Goal: Task Accomplishment & Management: Manage account settings

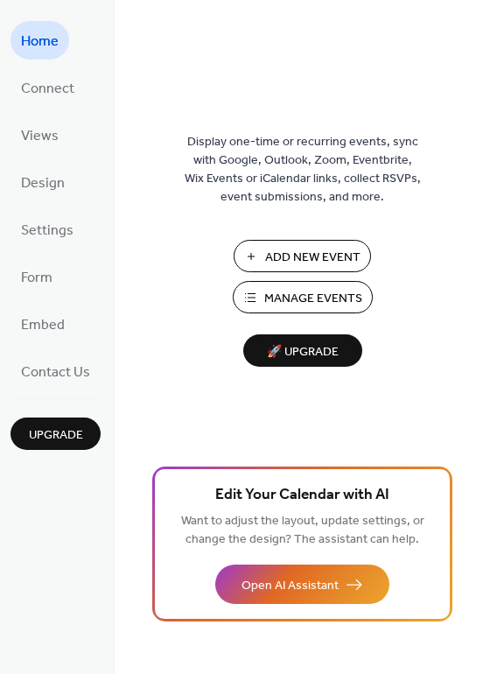
click at [304, 294] on span "Manage Events" at bounding box center [313, 299] width 98 height 18
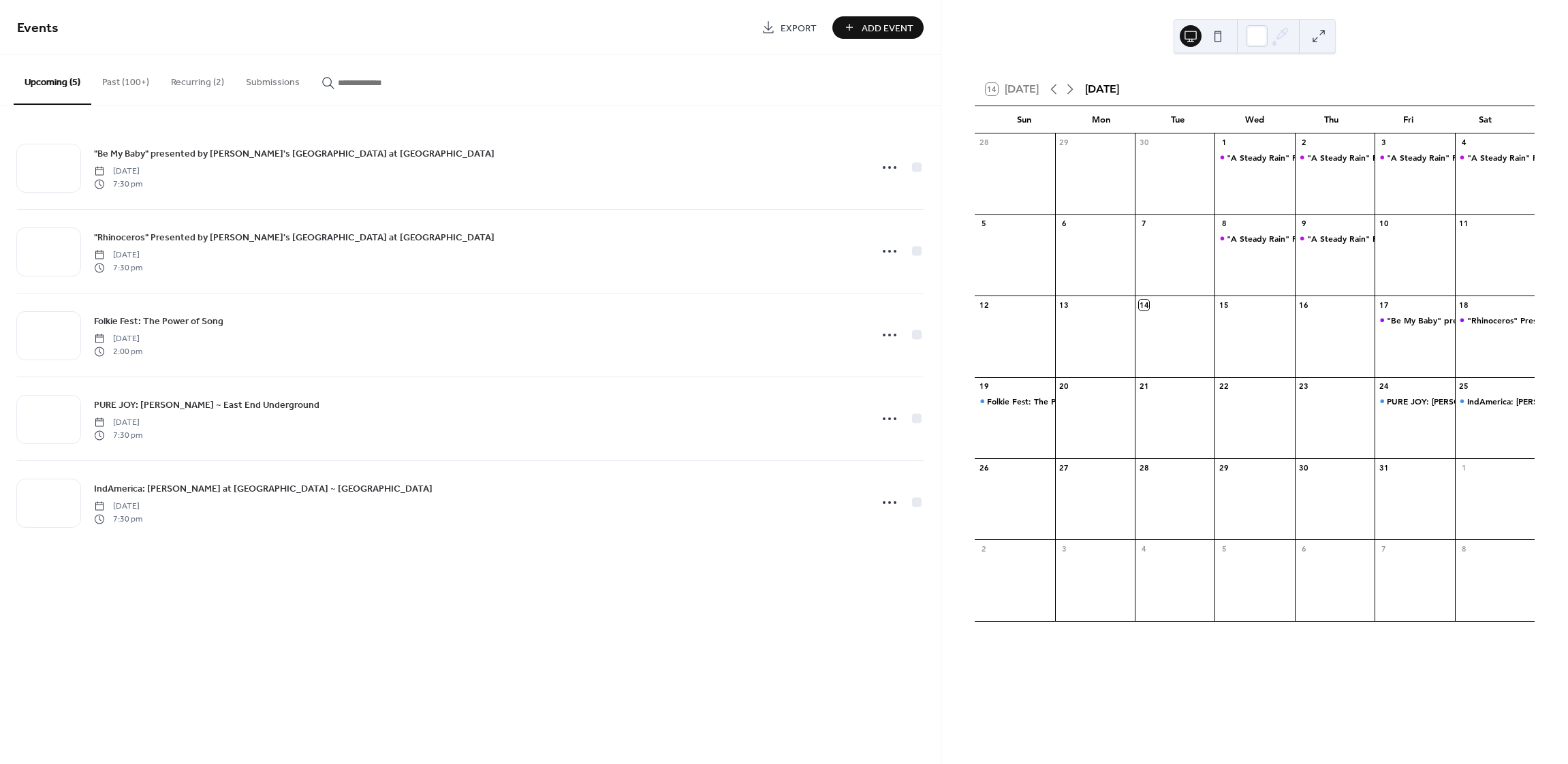
click at [121, 71] on button "Past (100+)" at bounding box center [125, 79] width 68 height 48
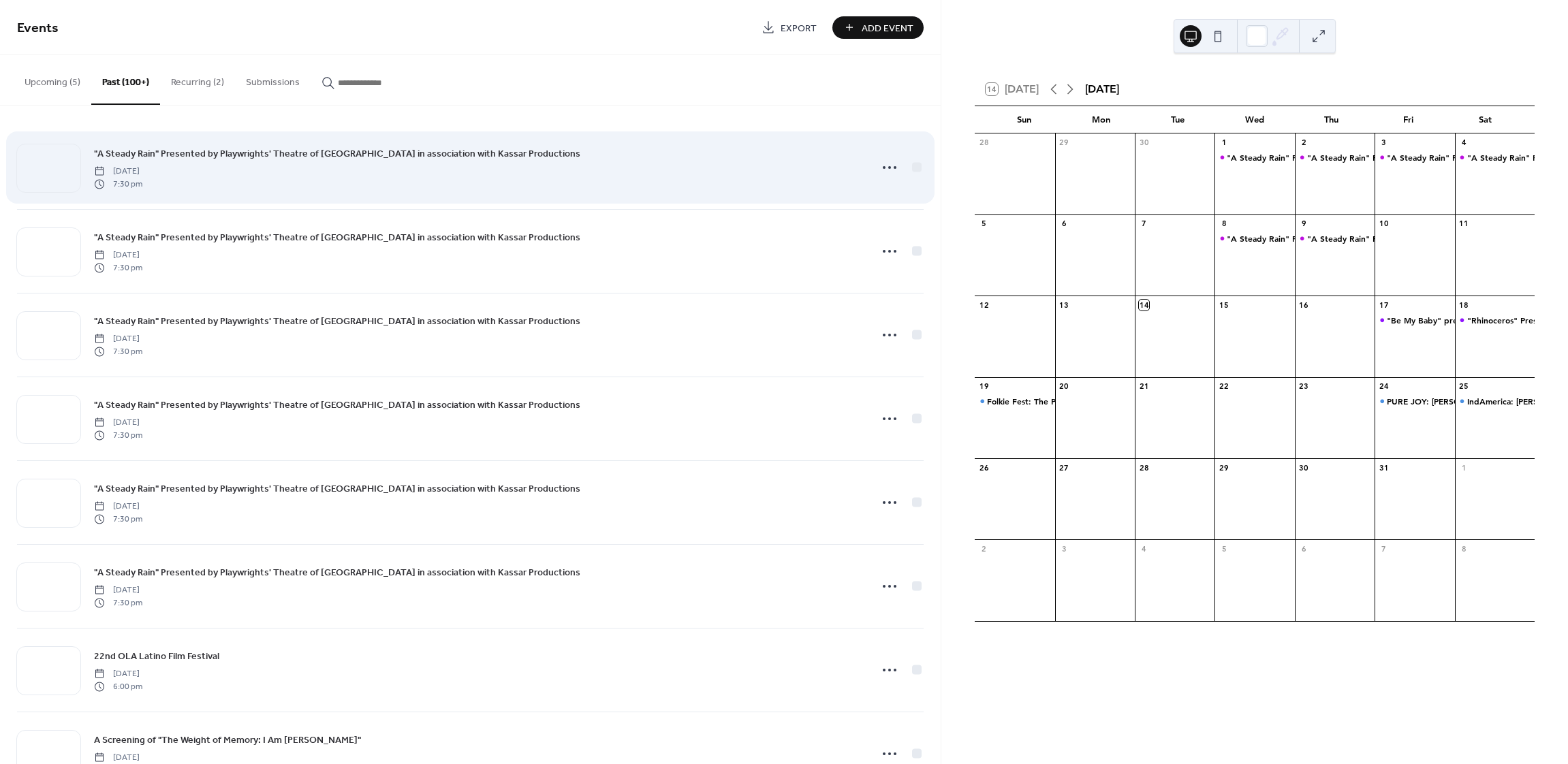
click at [328, 197] on div ""A Steady Rain" Presented by Playwrights' Theatre of [GEOGRAPHIC_DATA] in assoc…" at bounding box center [470, 167] width 907 height 83
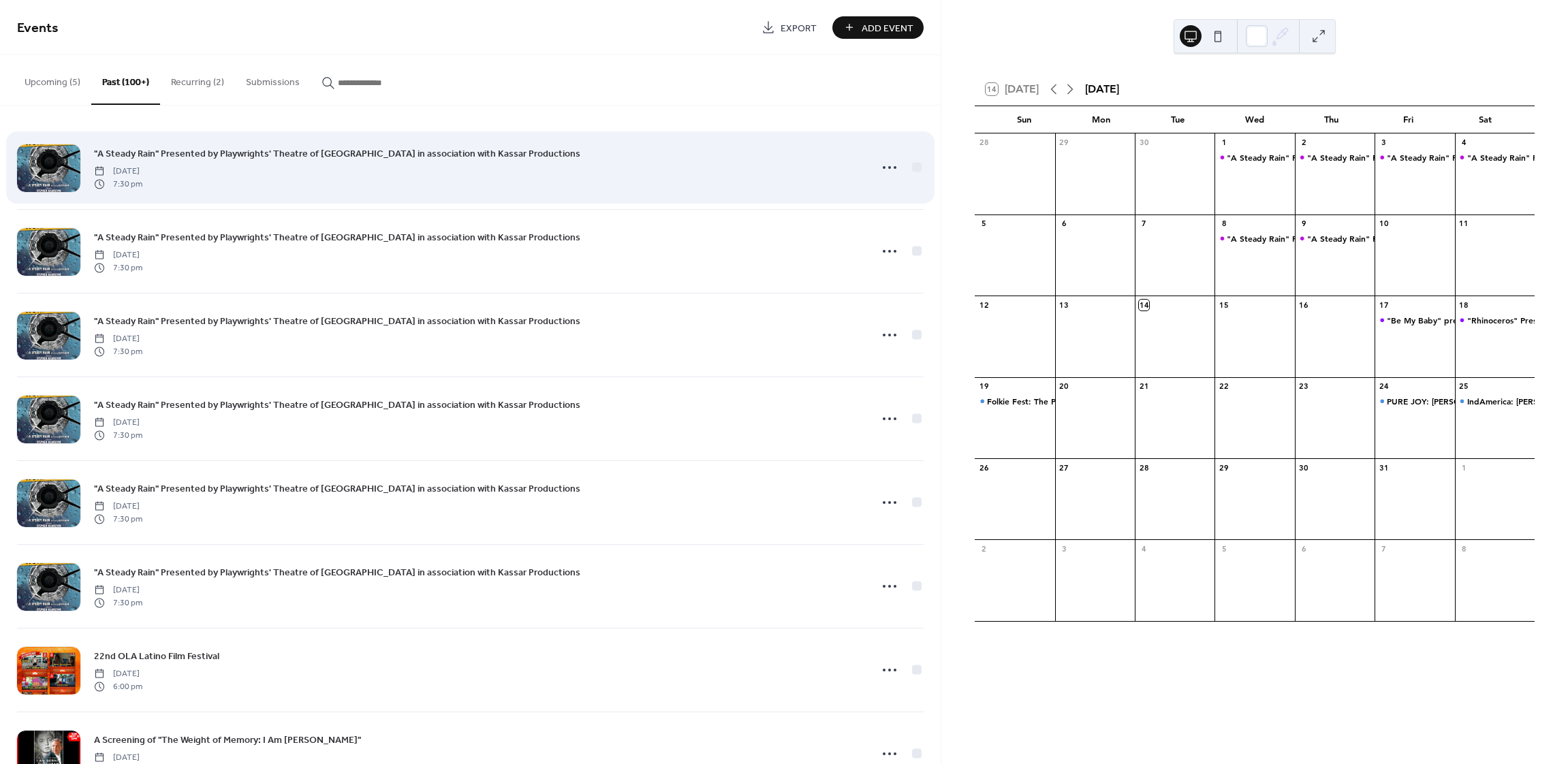
click at [328, 197] on div ""A Steady Rain" Presented by Playwrights' Theatre of [GEOGRAPHIC_DATA] in assoc…" at bounding box center [470, 167] width 907 height 83
click at [885, 169] on icon at bounding box center [889, 167] width 22 height 22
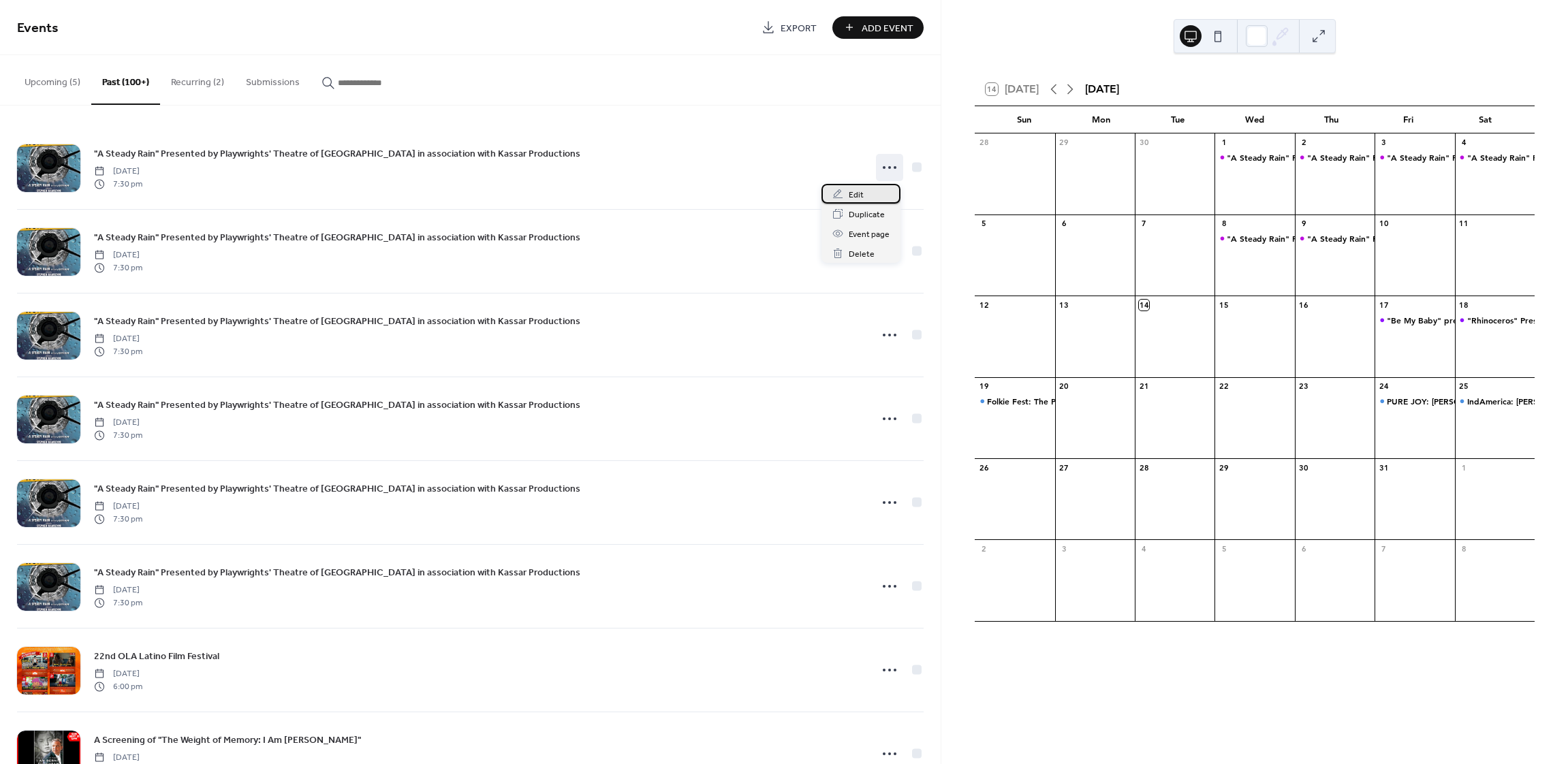
click at [861, 194] on span "Edit" at bounding box center [856, 195] width 15 height 14
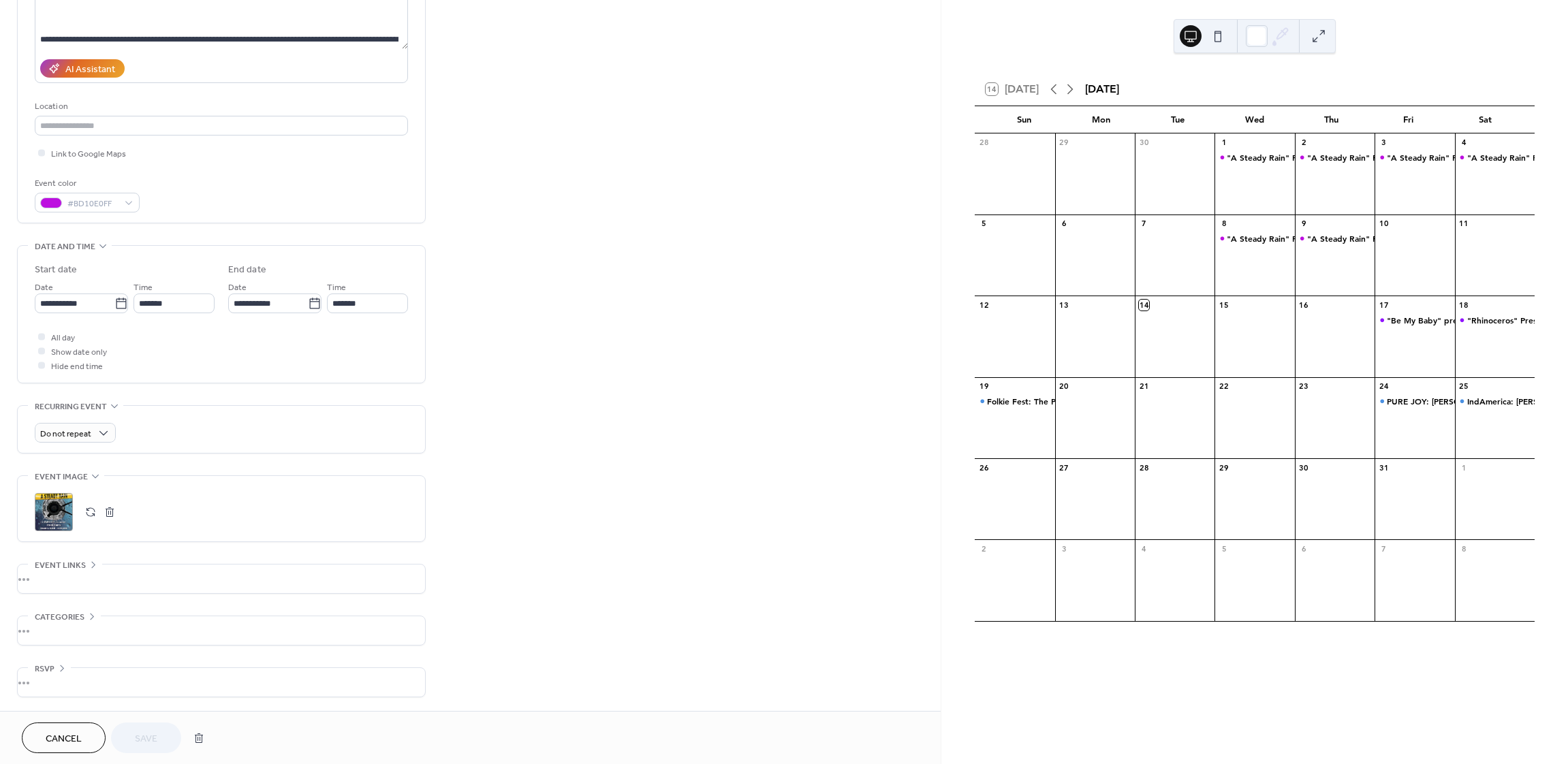
click at [211, 587] on div "•••" at bounding box center [222, 579] width 408 height 29
